Goal: Transaction & Acquisition: Purchase product/service

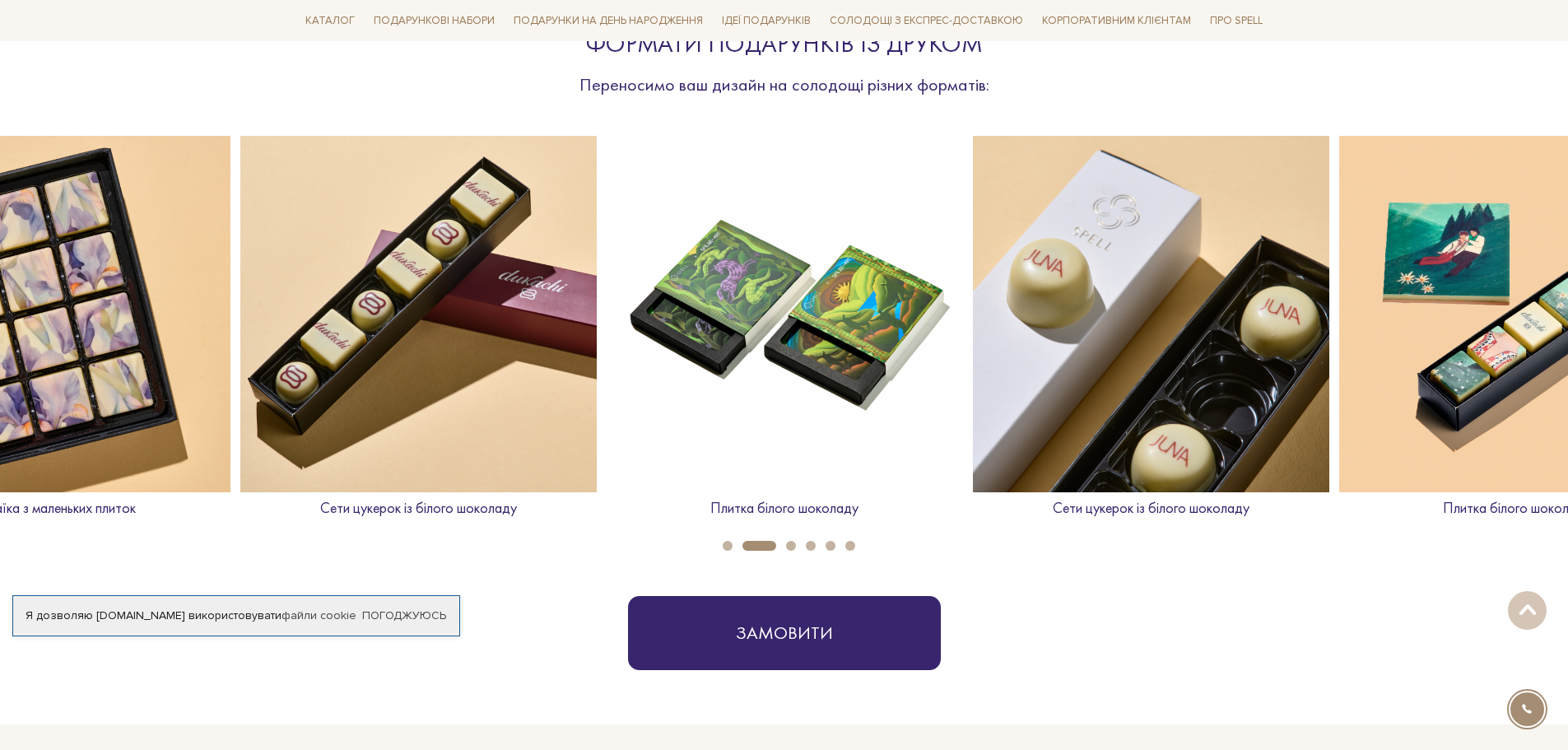
scroll to position [658, 0]
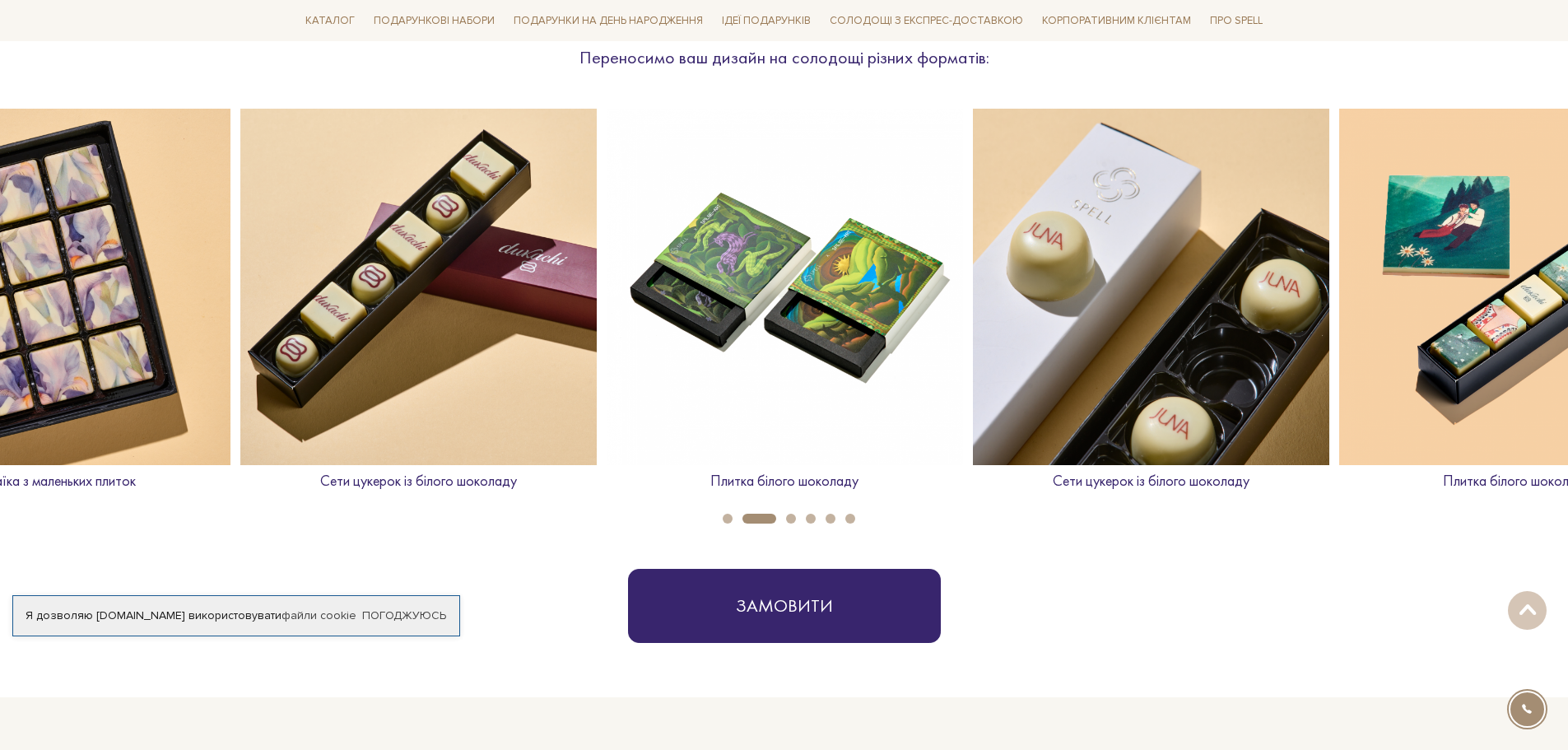
drag, startPoint x: 87, startPoint y: 515, endPoint x: 231, endPoint y: 536, distance: 145.5
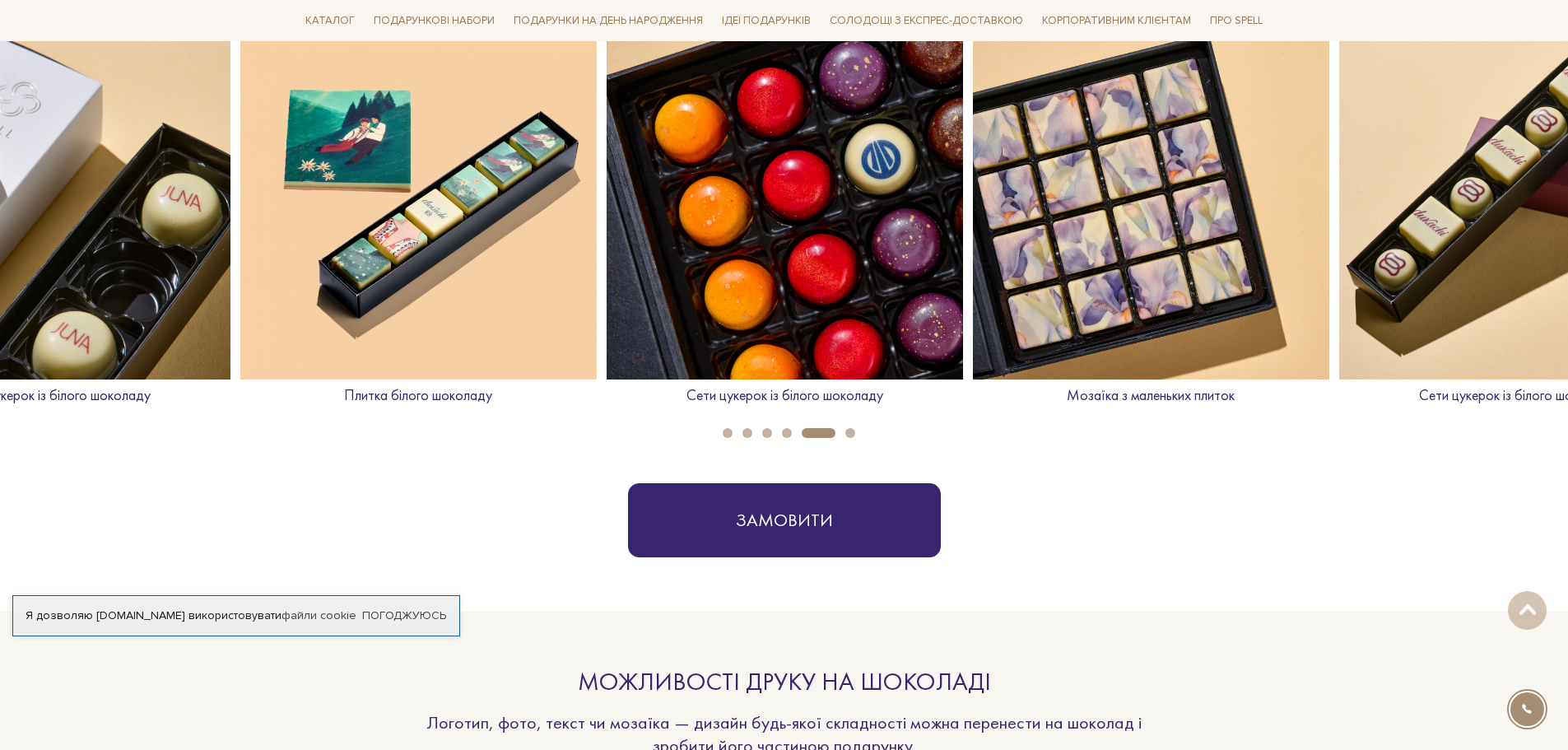
scroll to position [576, 0]
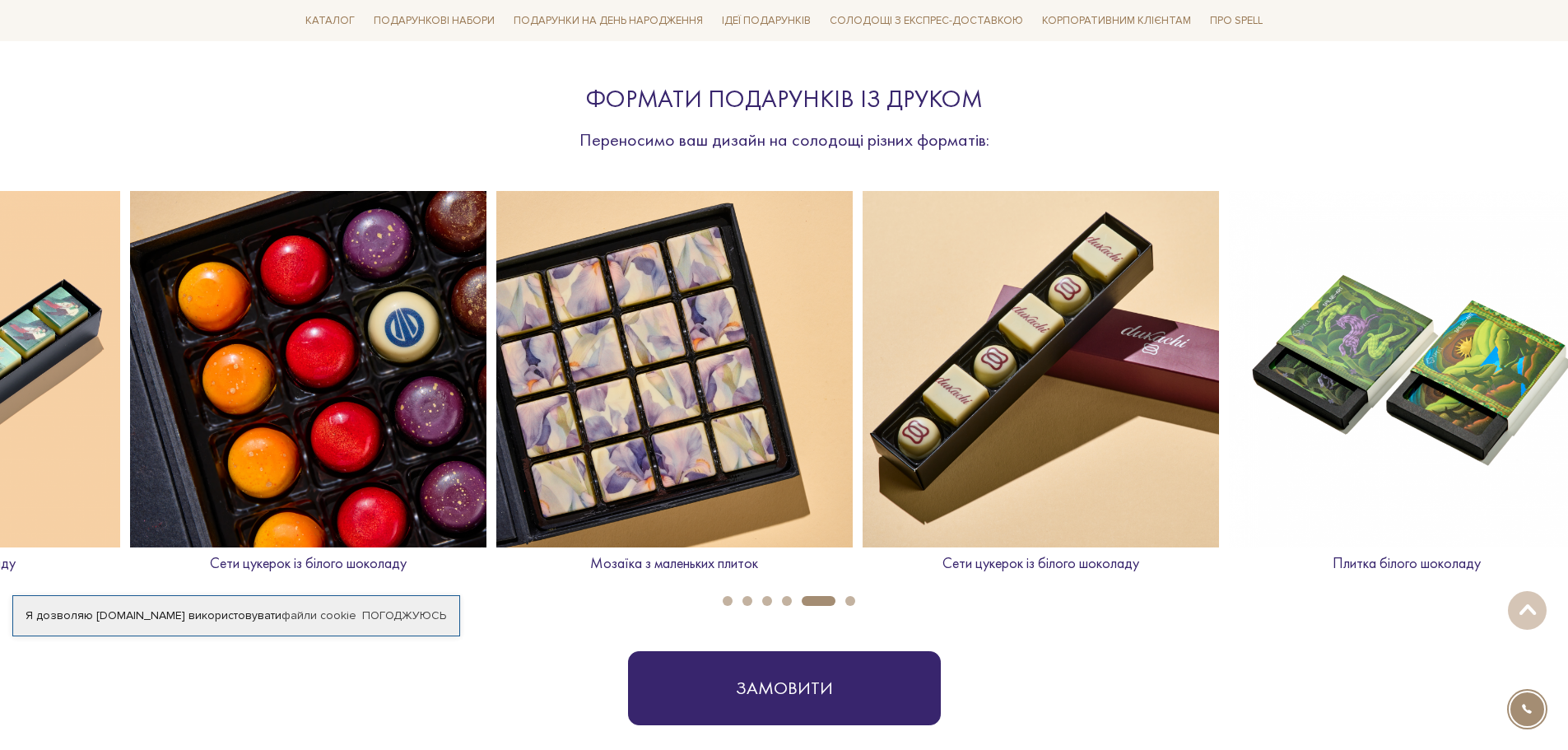
drag, startPoint x: 1395, startPoint y: 420, endPoint x: 807, endPoint y: 408, distance: 588.1
click at [862, 408] on img at bounding box center [1041, 369] width 357 height 357
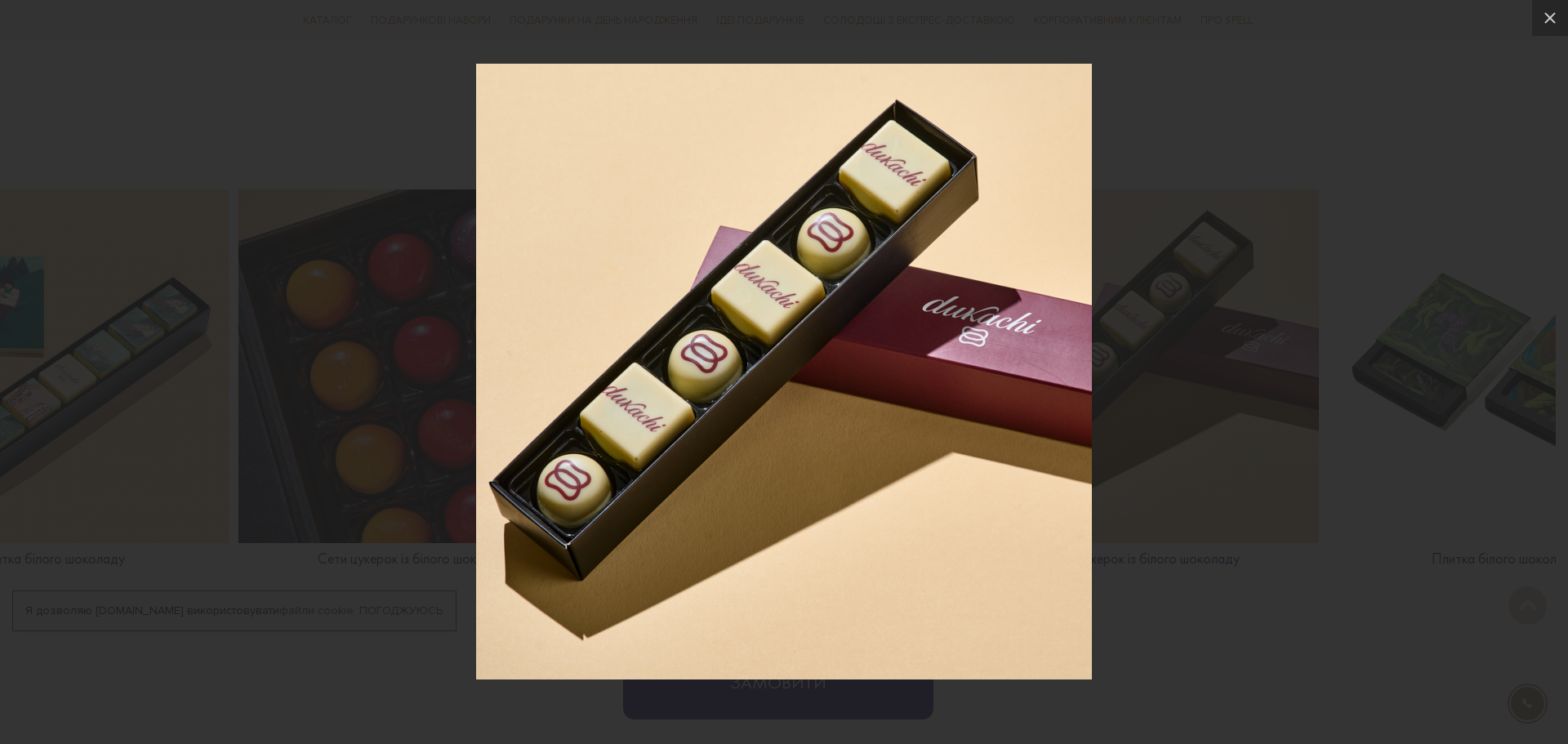
click at [1322, 607] on div at bounding box center [784, 372] width 1568 height 744
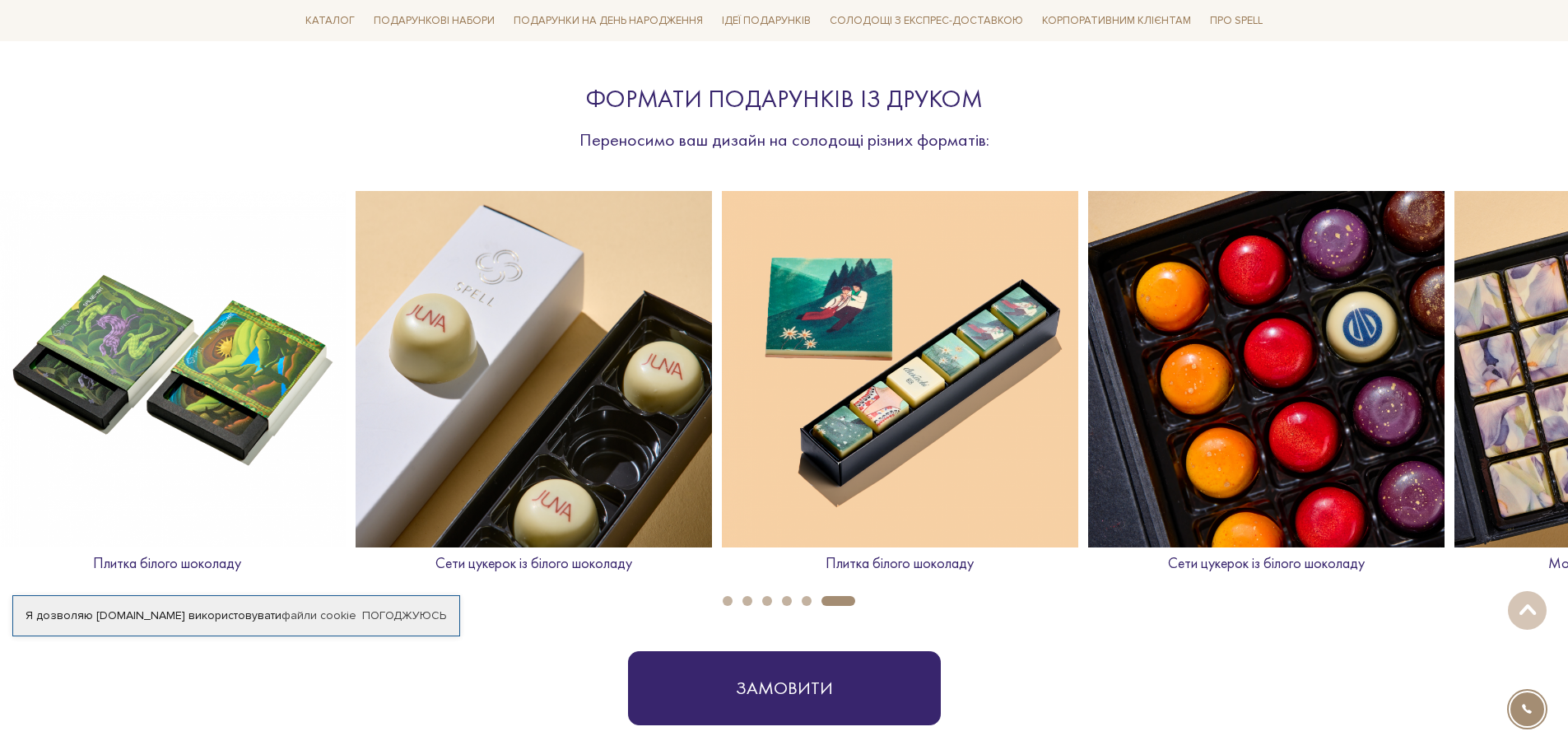
drag, startPoint x: 1493, startPoint y: 406, endPoint x: 111, endPoint y: 375, distance: 1382.3
click at [111, 375] on img at bounding box center [168, 369] width 357 height 357
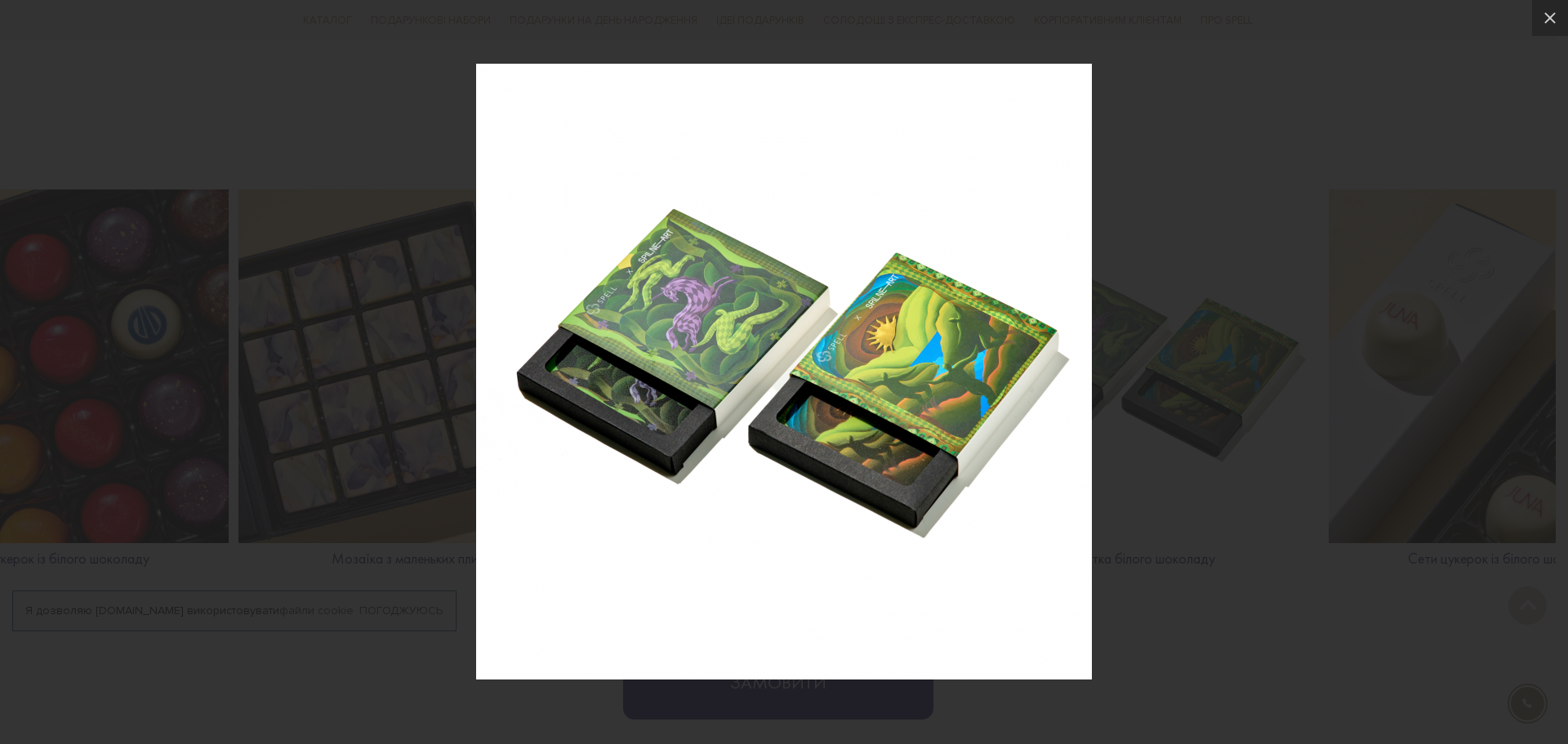
click at [1269, 625] on div at bounding box center [784, 372] width 1568 height 744
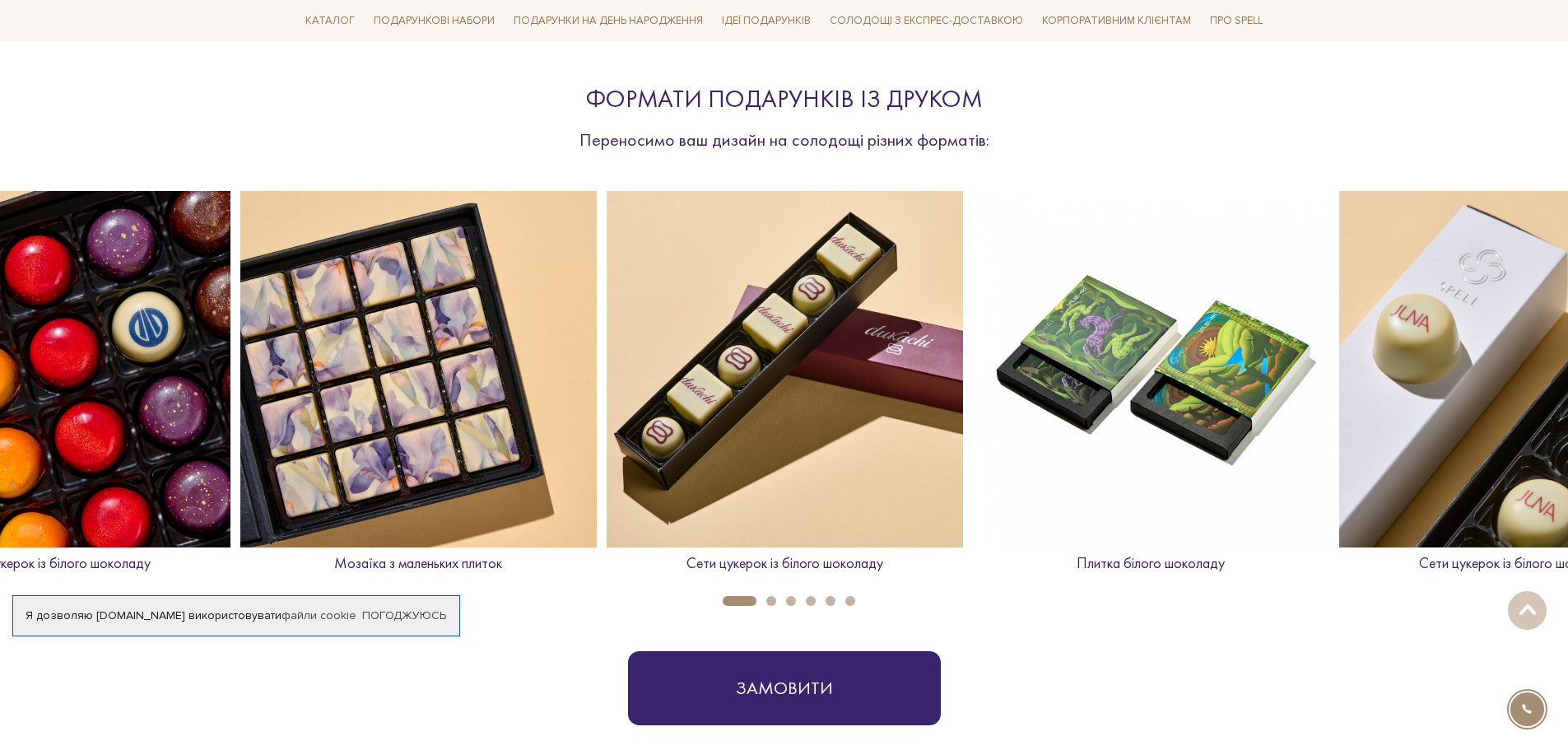
scroll to position [0, 2564]
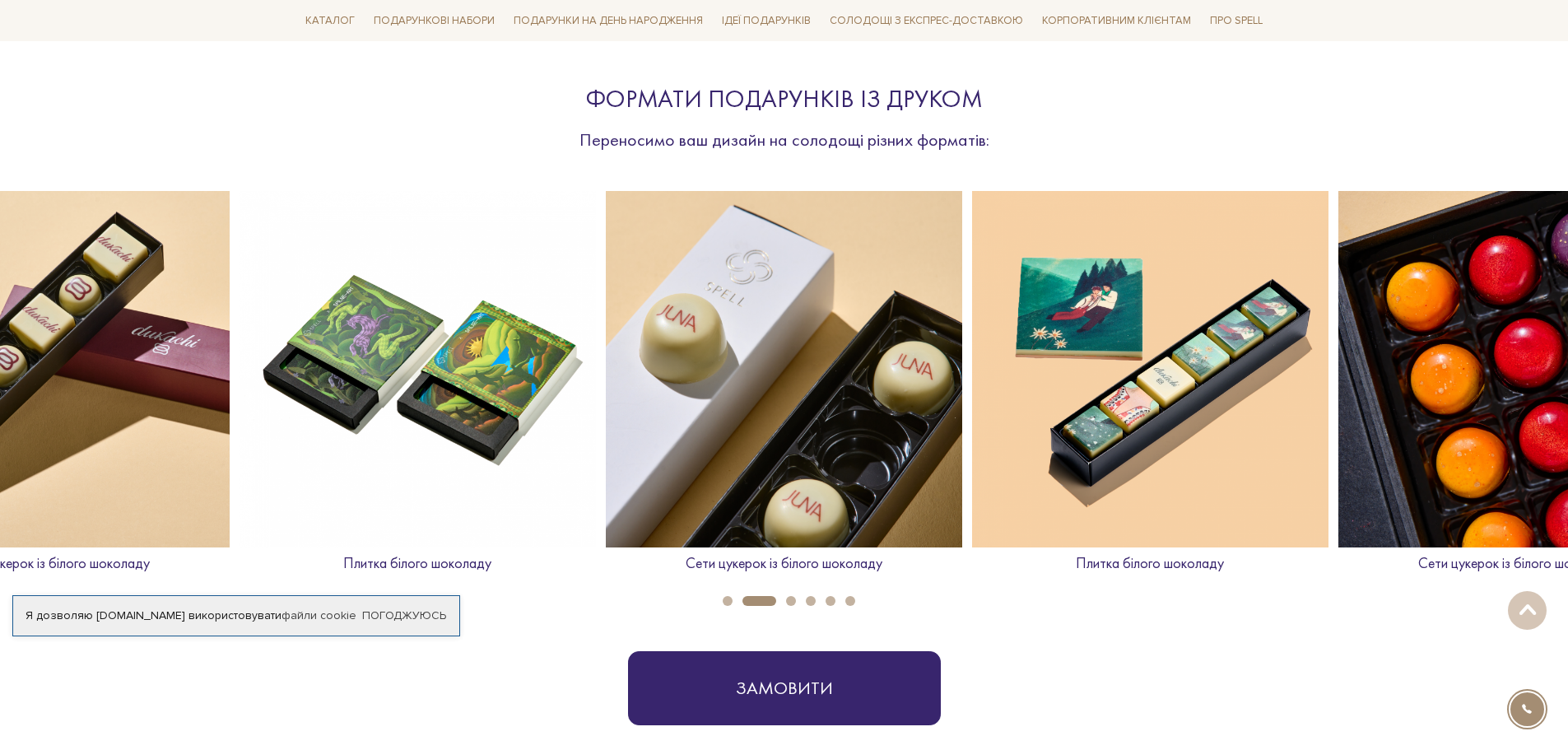
drag, startPoint x: 1511, startPoint y: 411, endPoint x: -6, endPoint y: 483, distance: 1518.7
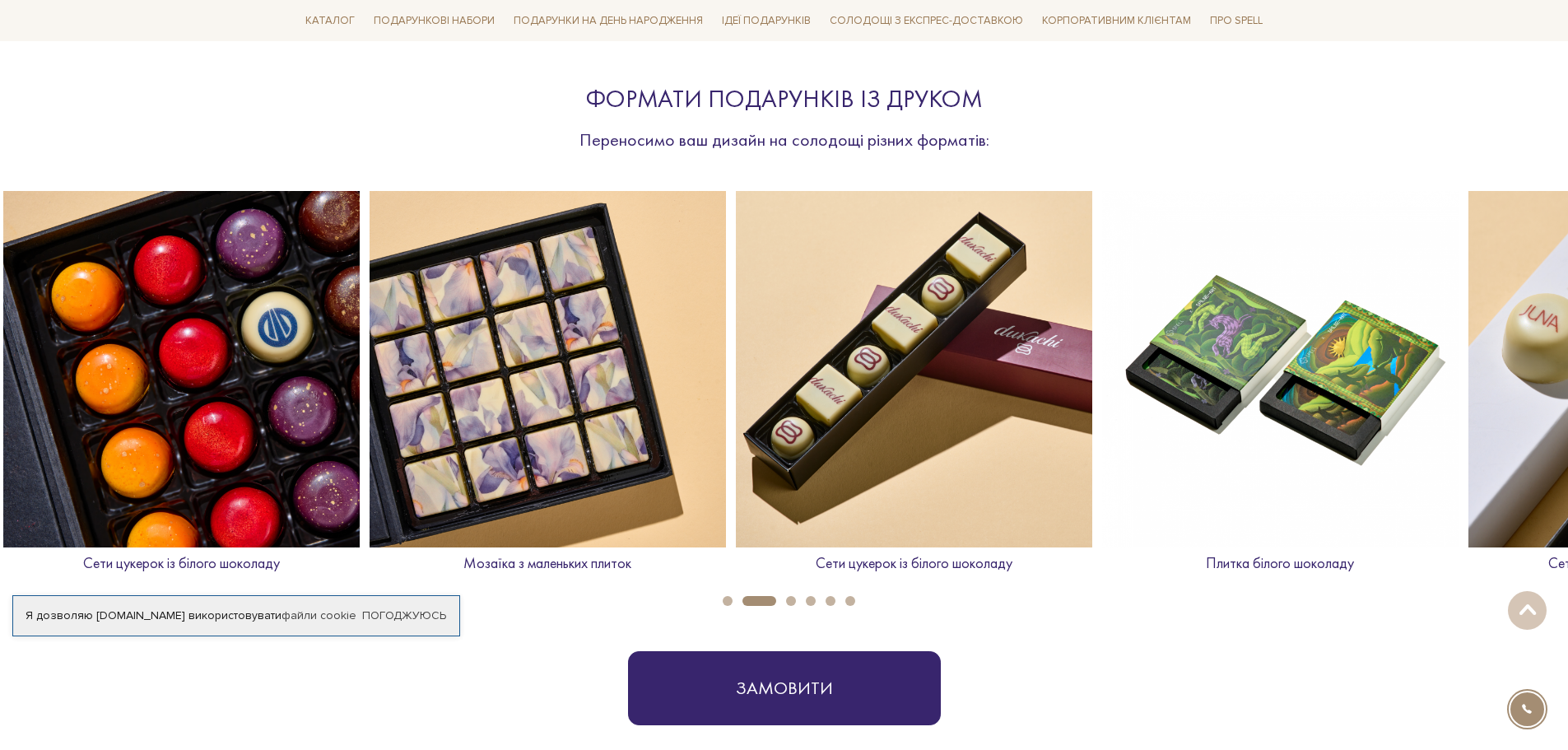
drag, startPoint x: 421, startPoint y: 443, endPoint x: 1580, endPoint y: 329, distance: 1164.6
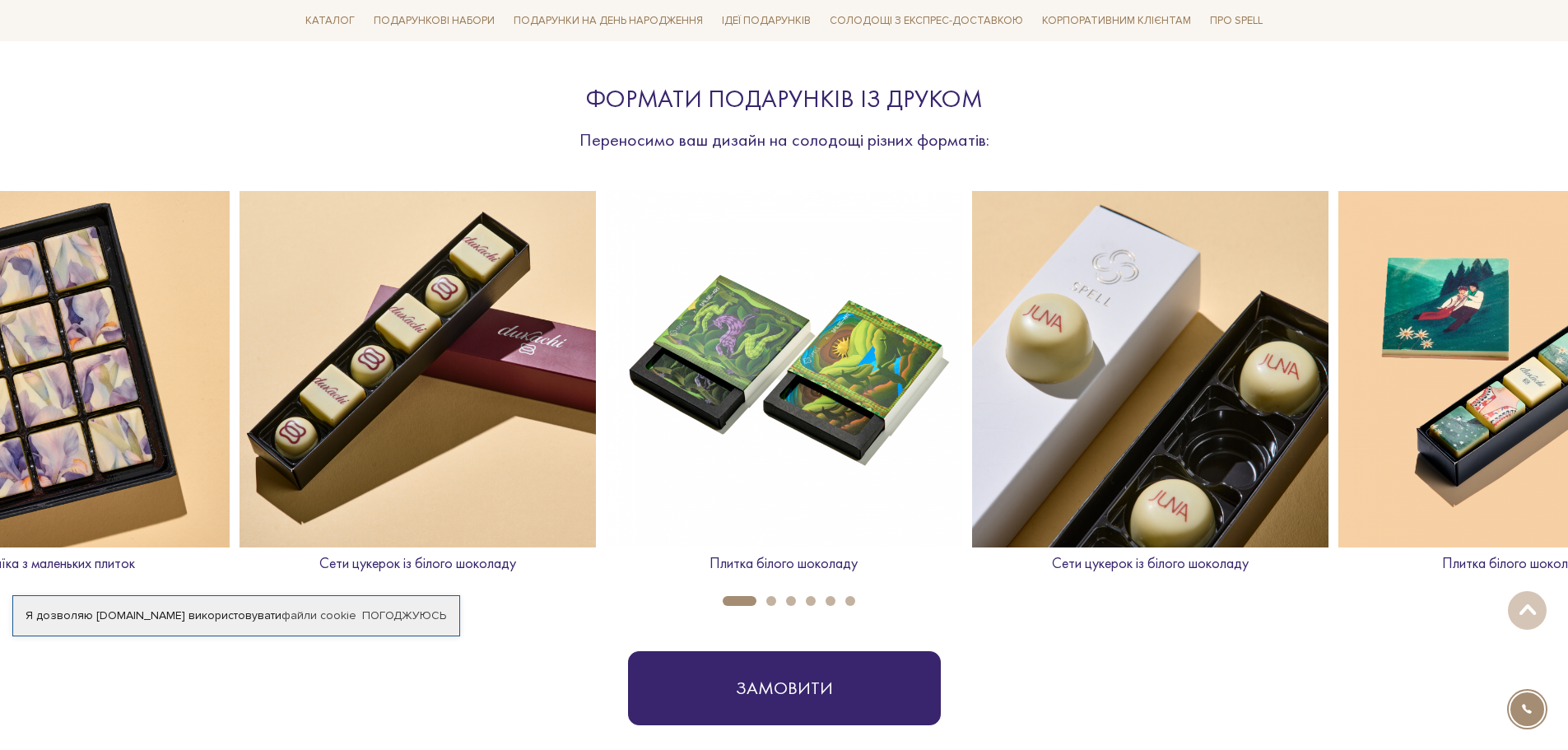
click at [723, 398] on img at bounding box center [784, 369] width 357 height 357
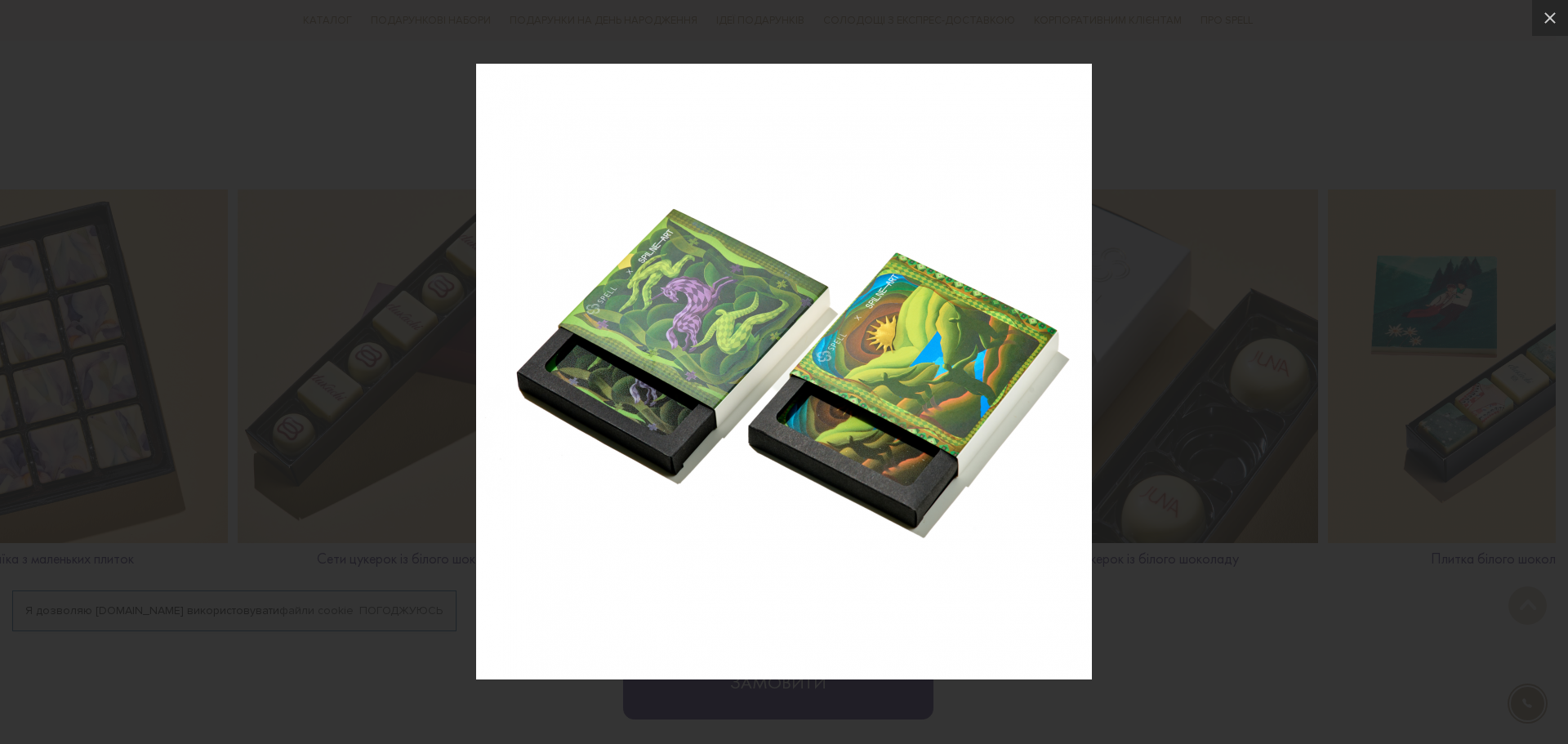
click at [906, 403] on img at bounding box center [784, 371] width 616 height 616
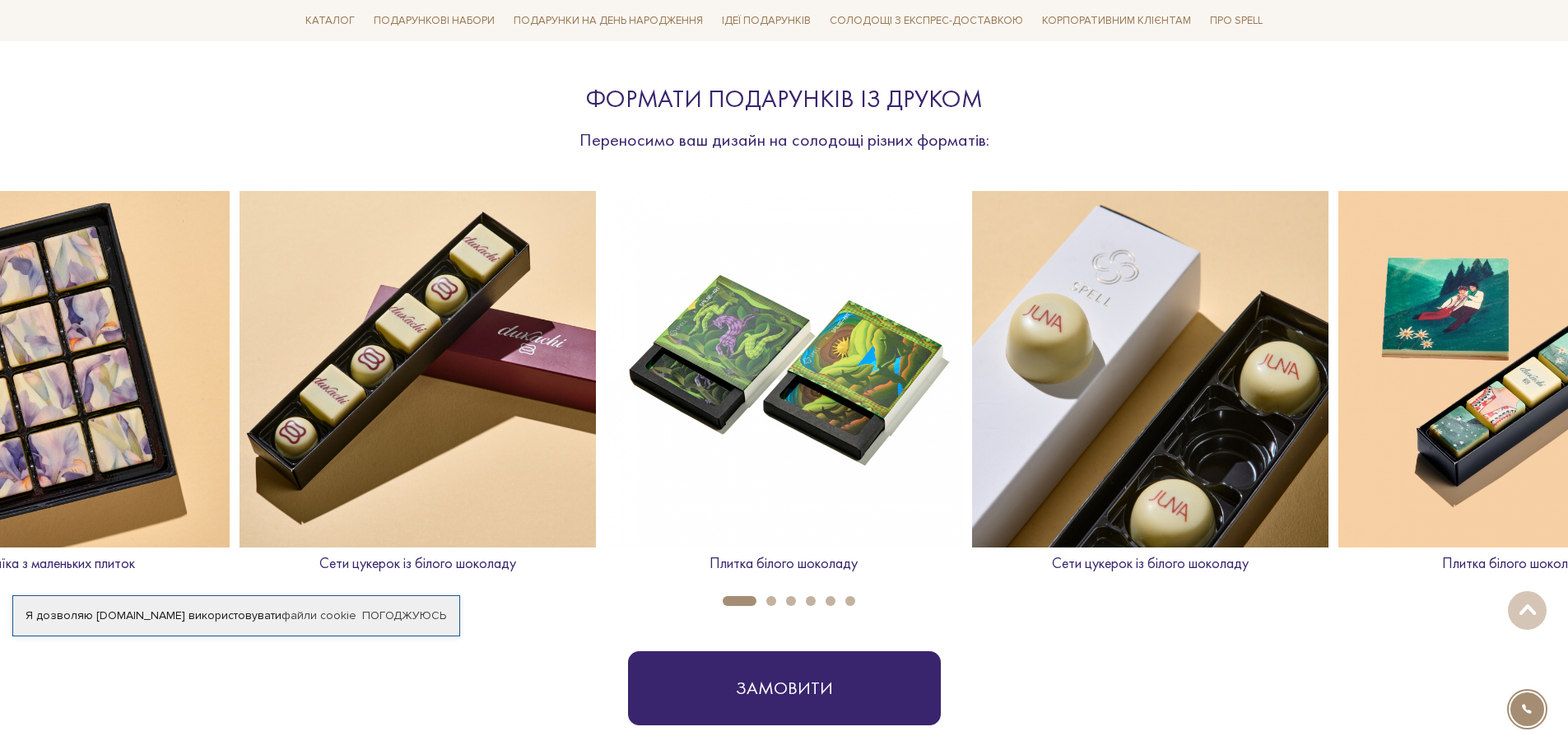
drag, startPoint x: 1437, startPoint y: 460, endPoint x: 1580, endPoint y: 479, distance: 144.3
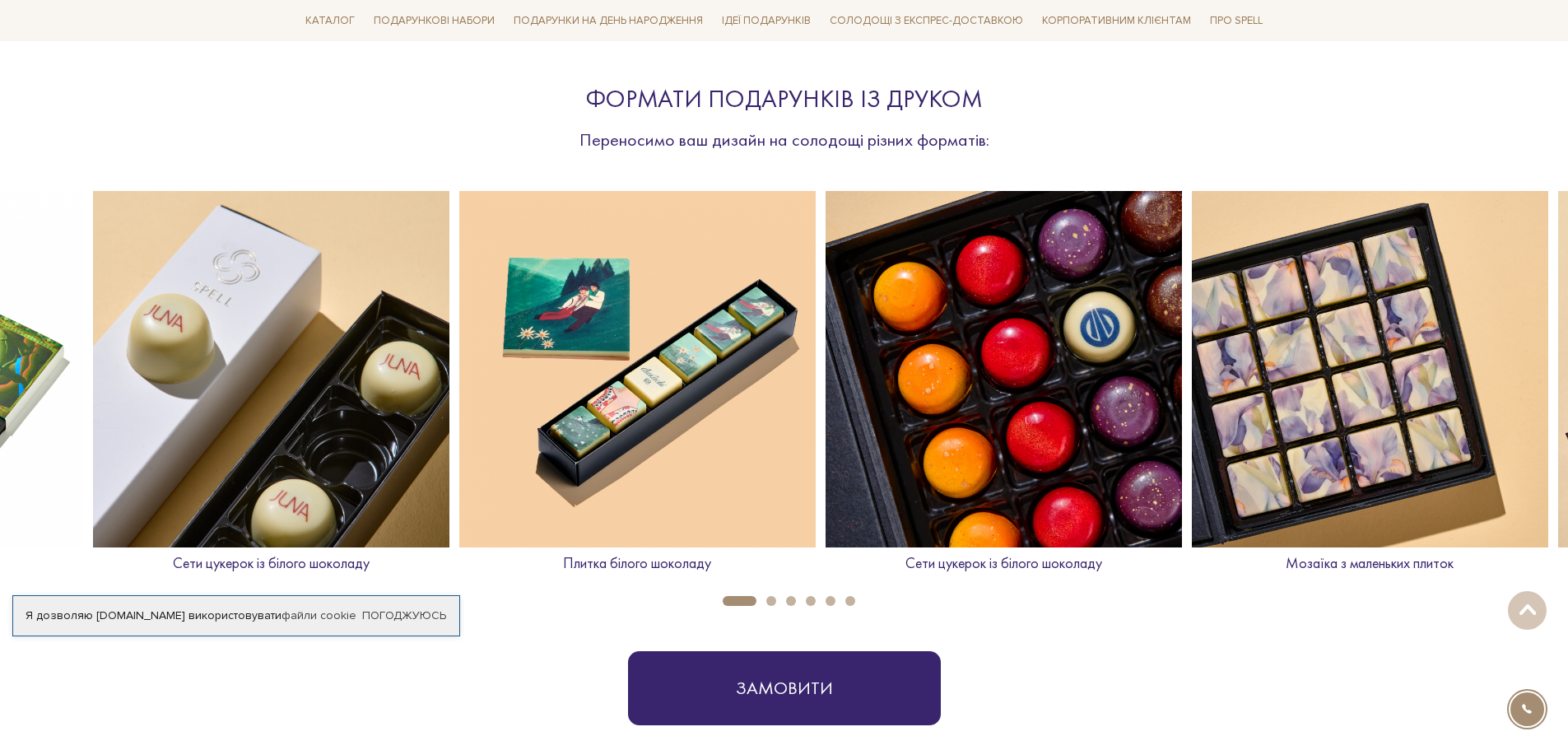
drag, startPoint x: 163, startPoint y: 281, endPoint x: 1481, endPoint y: 287, distance: 1318.0
click at [1481, 287] on img at bounding box center [1369, 369] width 357 height 357
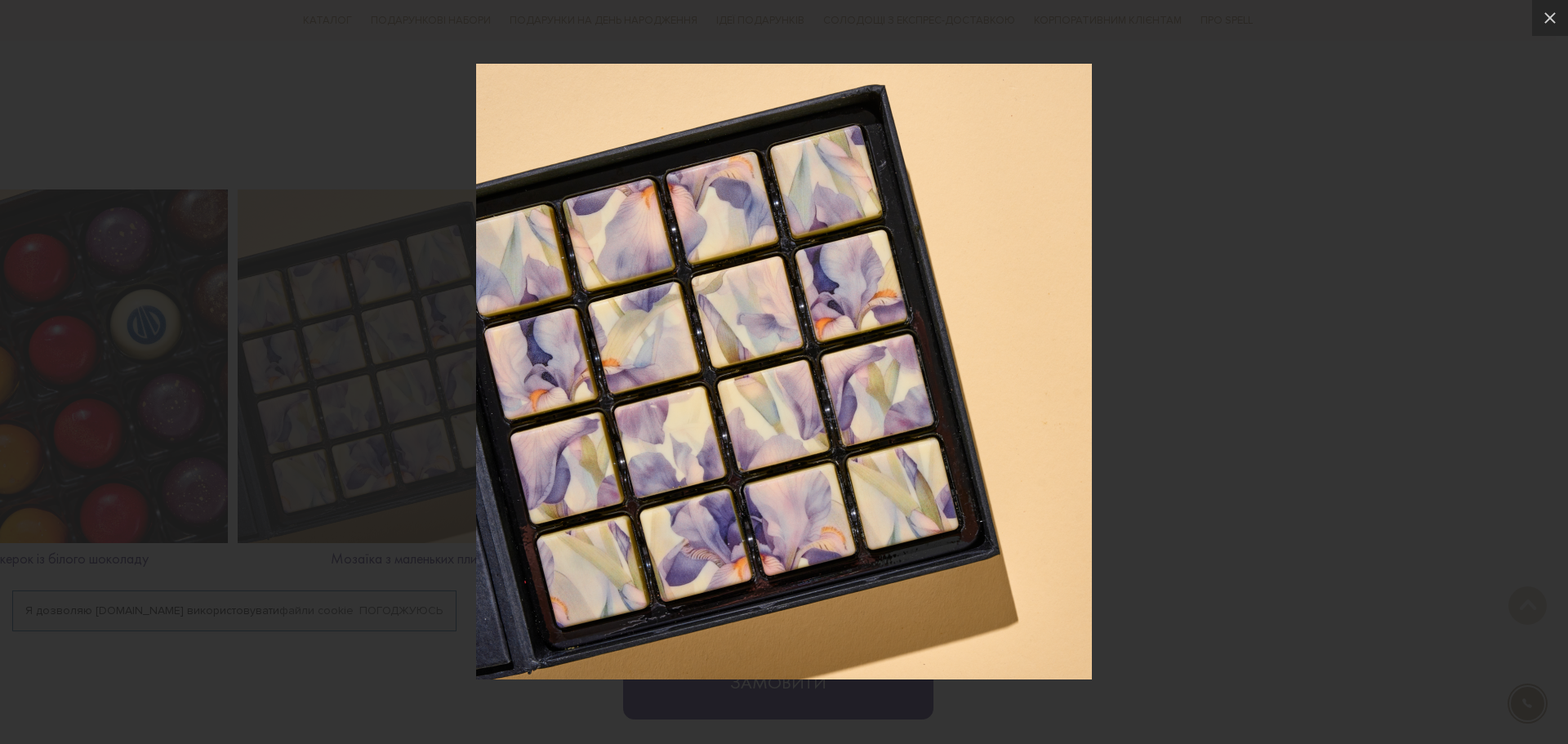
click at [1251, 336] on div at bounding box center [784, 372] width 1568 height 744
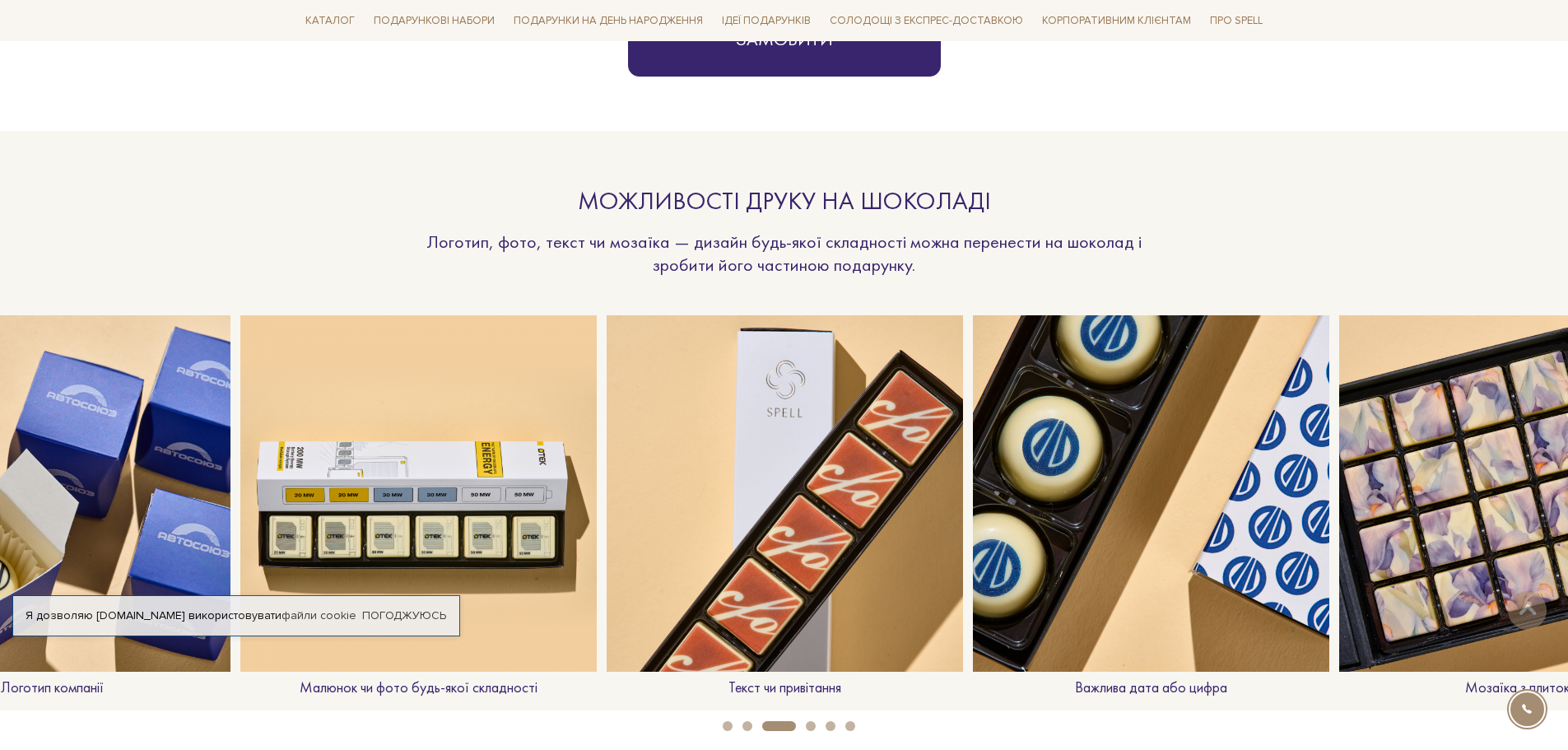
scroll to position [1399, 0]
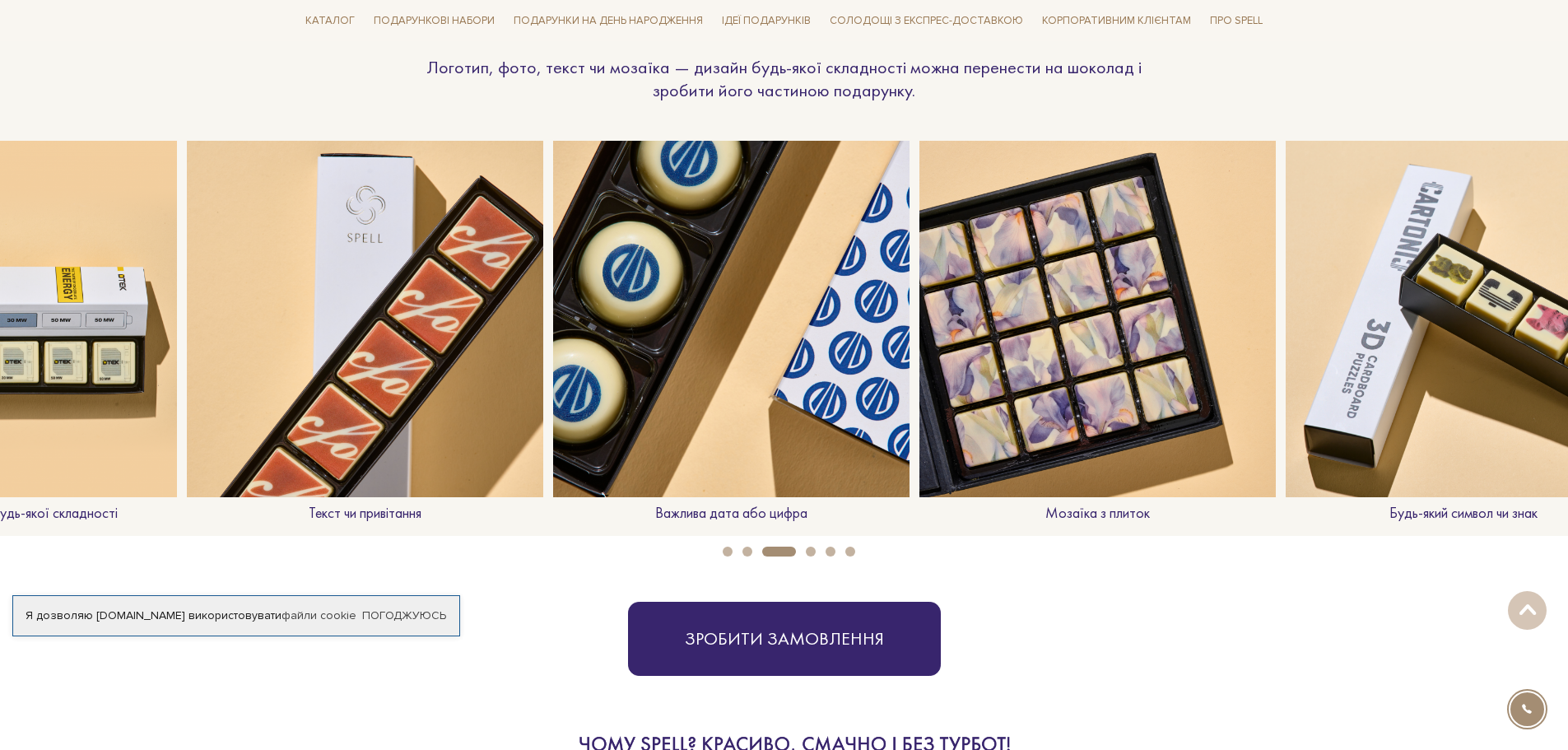
drag, startPoint x: 1207, startPoint y: 445, endPoint x: 787, endPoint y: 453, distance: 420.1
click at [787, 453] on img at bounding box center [732, 319] width 357 height 357
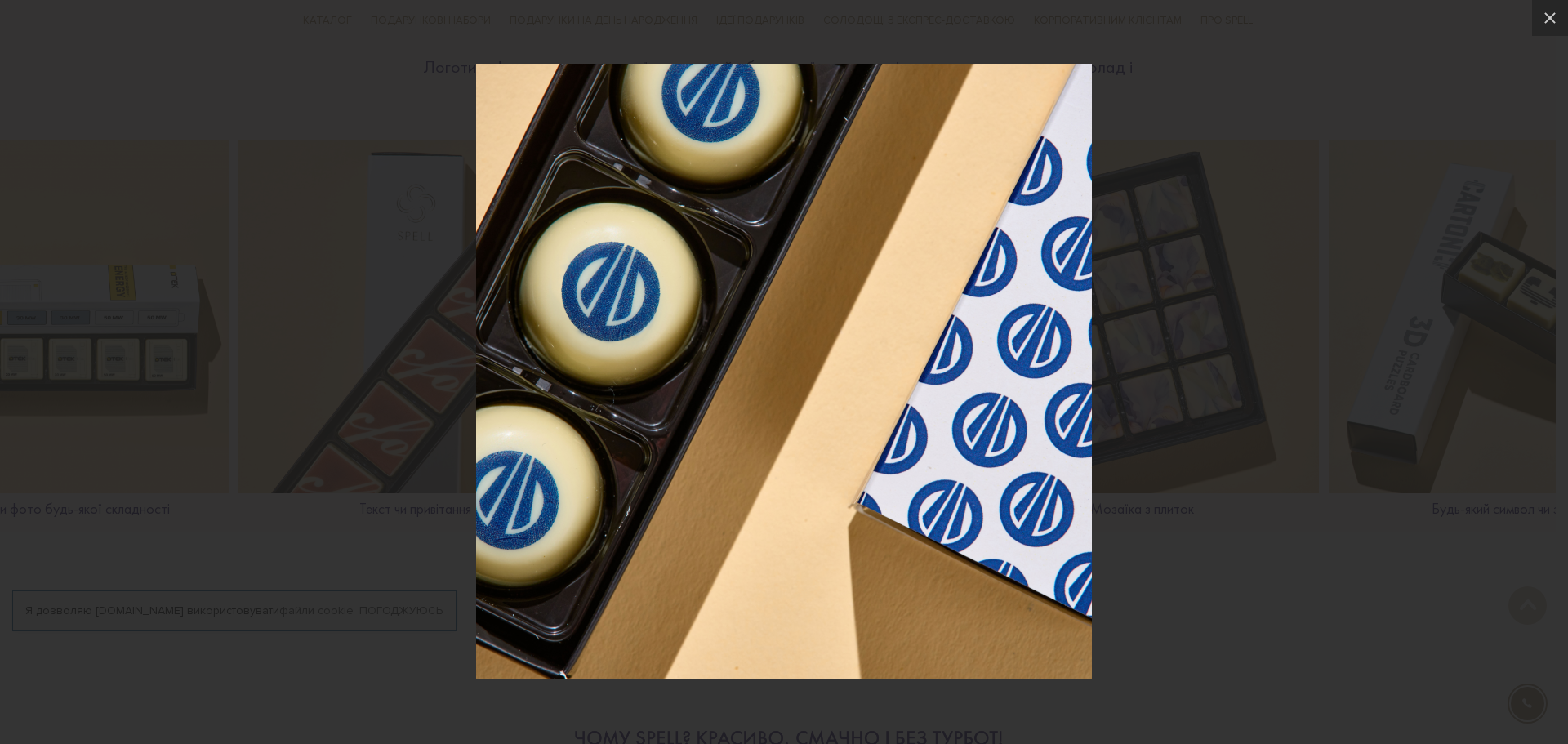
click at [1278, 560] on div at bounding box center [784, 372] width 1568 height 744
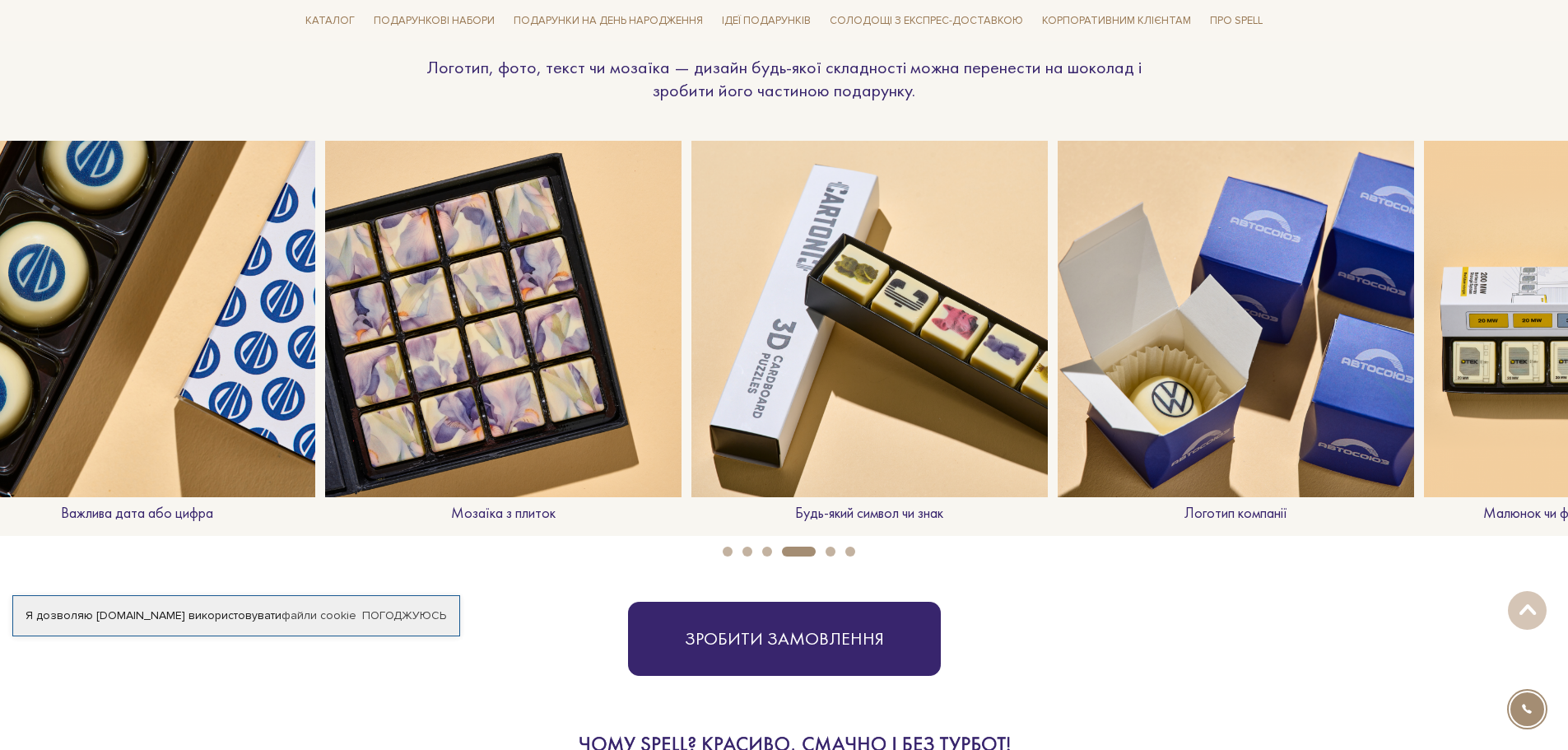
drag, startPoint x: 1314, startPoint y: 347, endPoint x: 667, endPoint y: 382, distance: 647.9
click at [667, 382] on img at bounding box center [503, 319] width 357 height 357
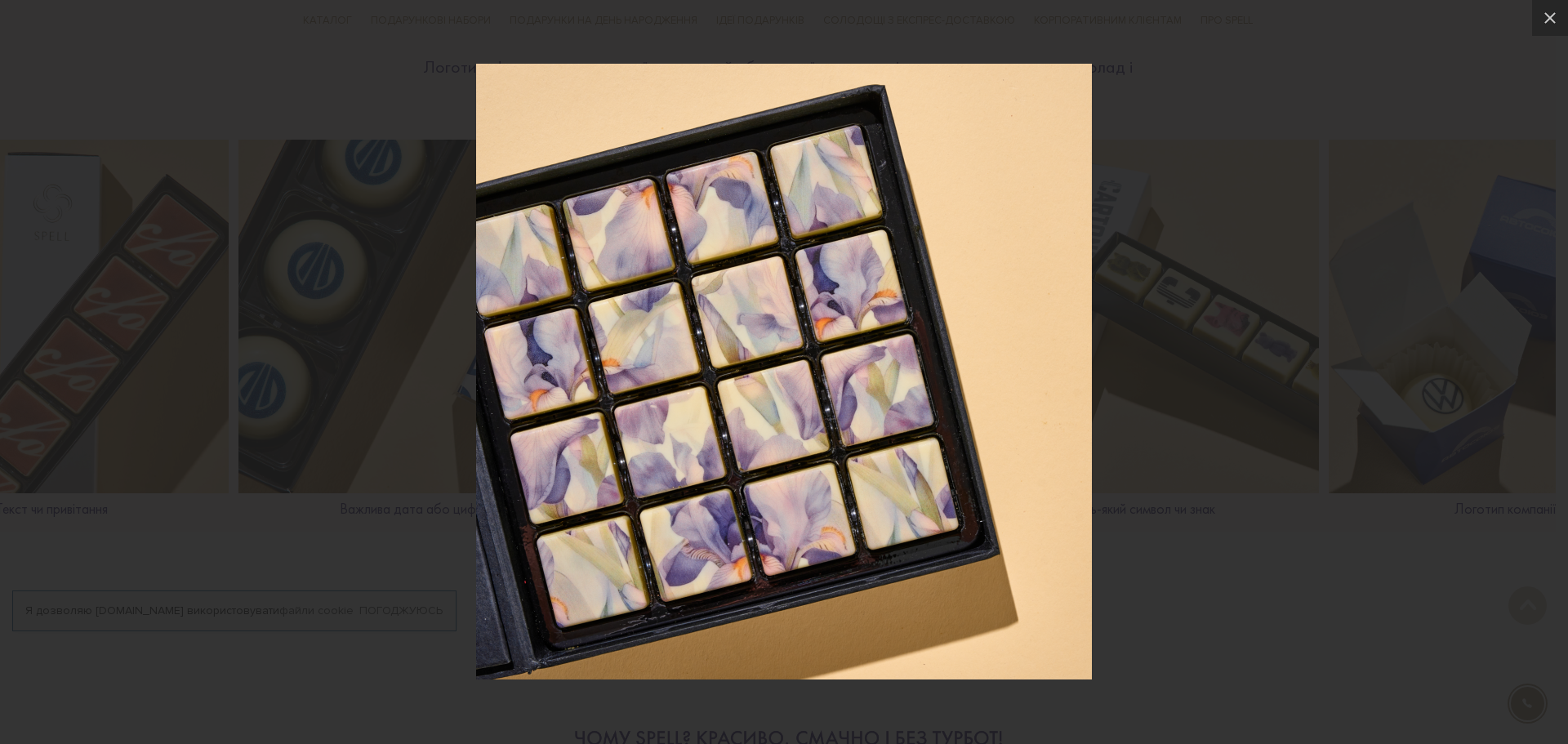
click at [1475, 589] on div at bounding box center [784, 372] width 1568 height 744
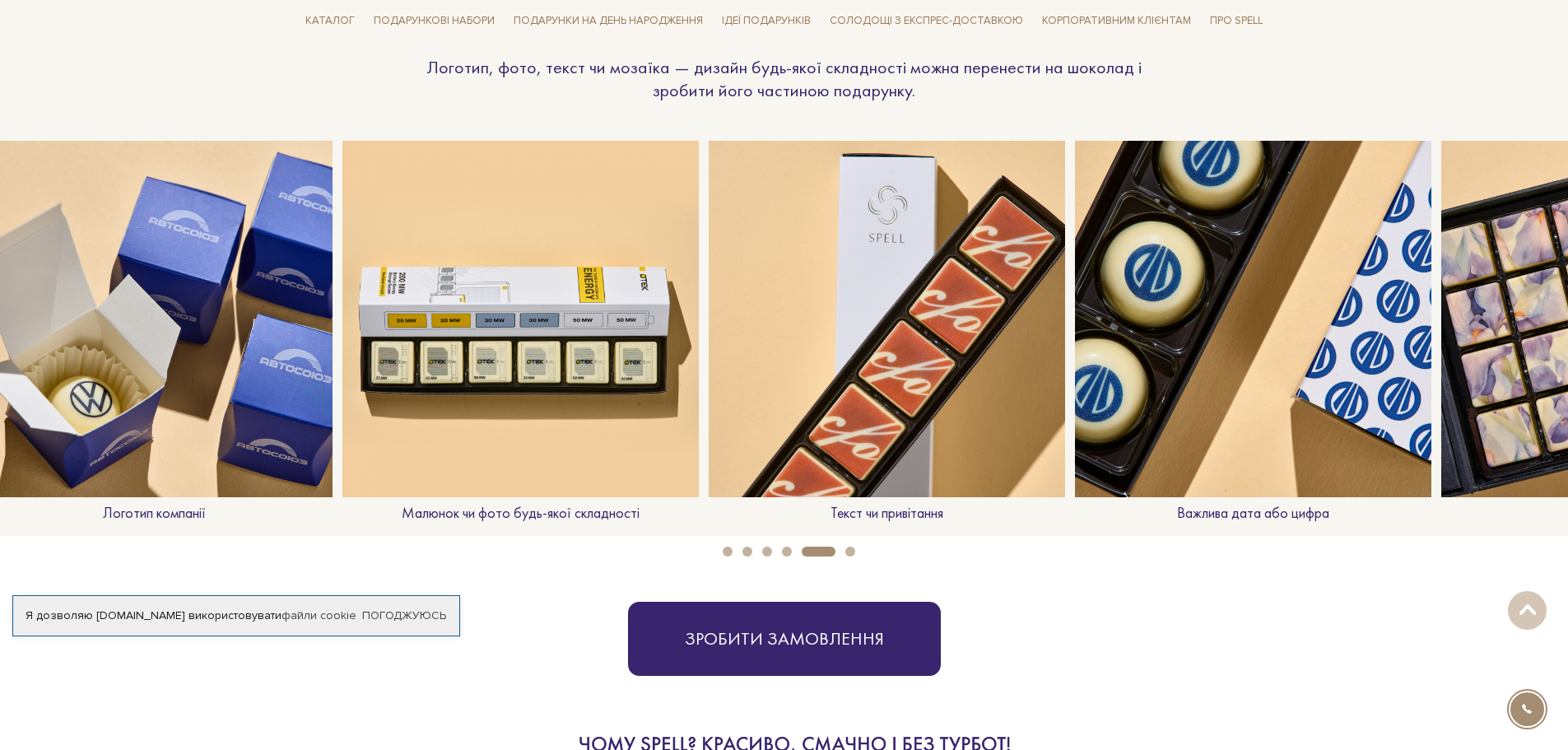
drag, startPoint x: 1525, startPoint y: 382, endPoint x: 94, endPoint y: 371, distance: 1431.0
click at [94, 371] on img at bounding box center [154, 319] width 357 height 357
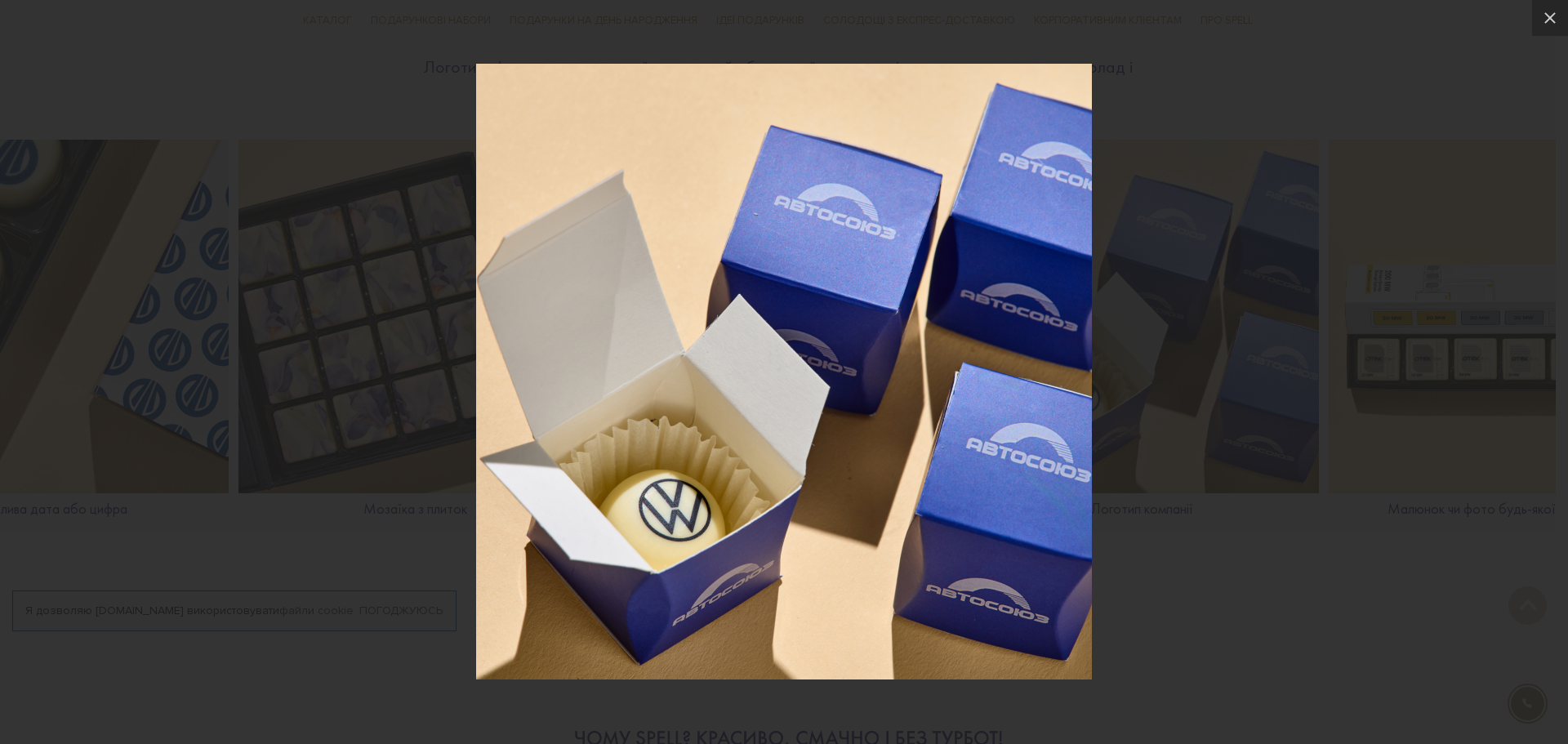
click at [1234, 586] on div at bounding box center [784, 372] width 1568 height 744
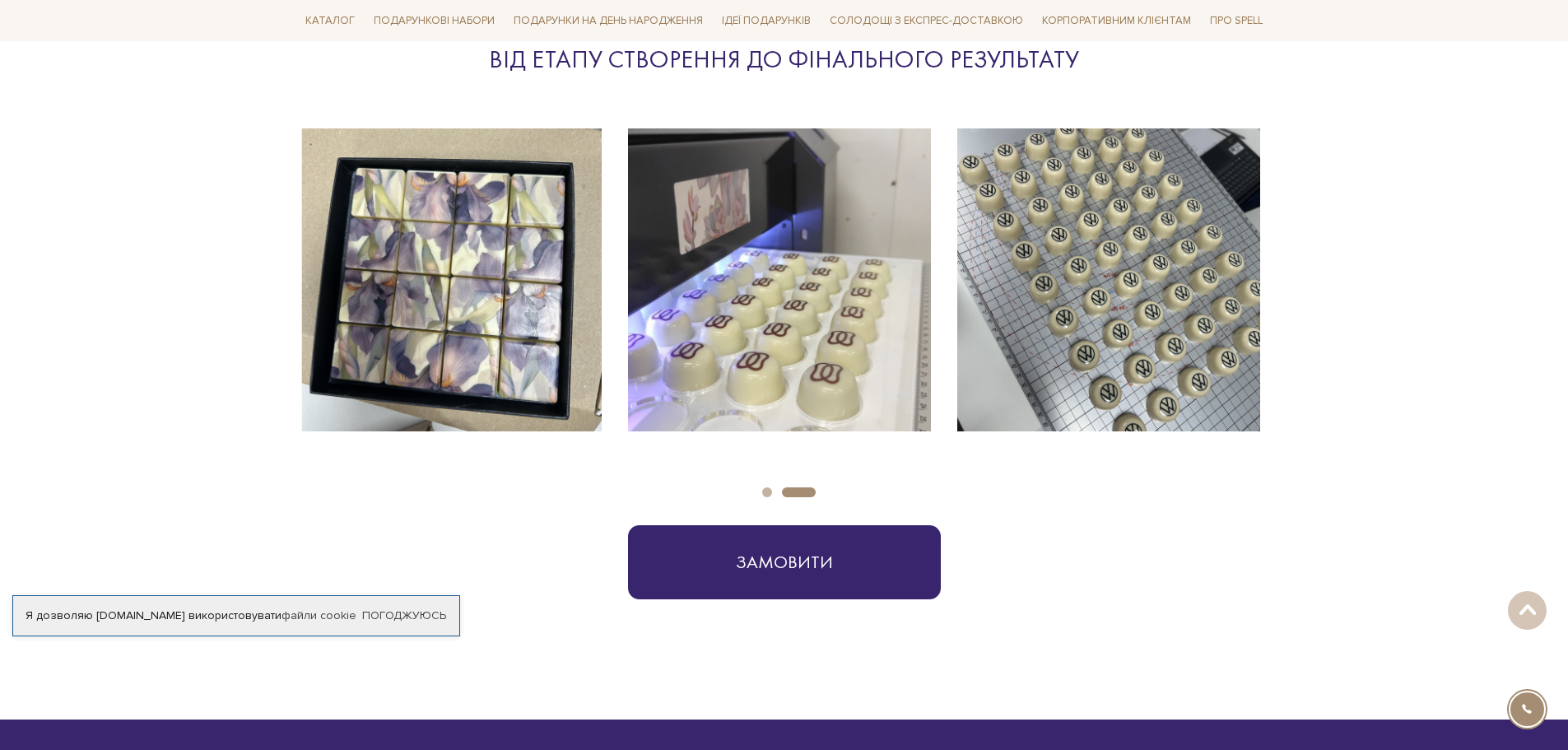
scroll to position [2716, 0]
